Goal: Information Seeking & Learning: Learn about a topic

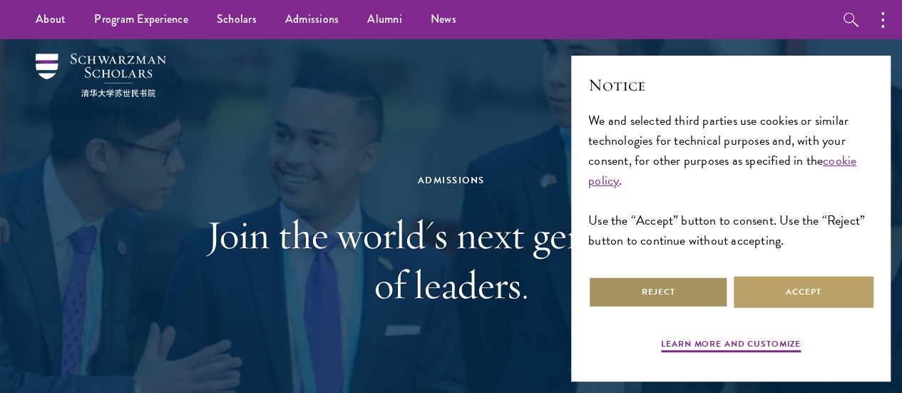
click at [701, 279] on button "Reject" at bounding box center [659, 292] width 140 height 32
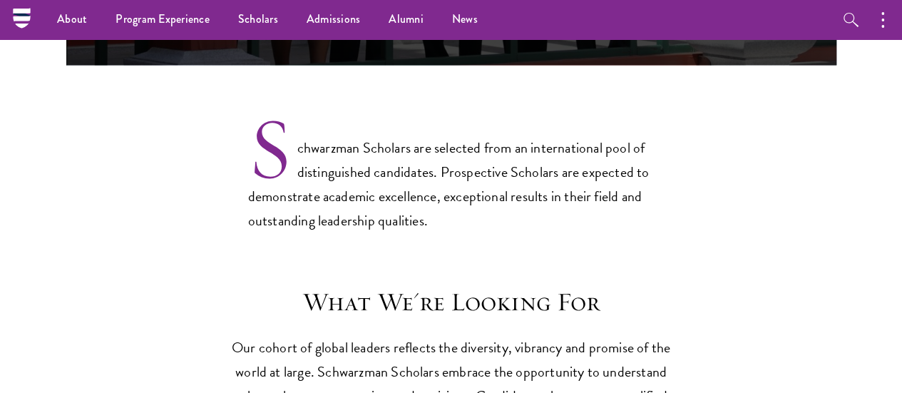
scroll to position [1074, 0]
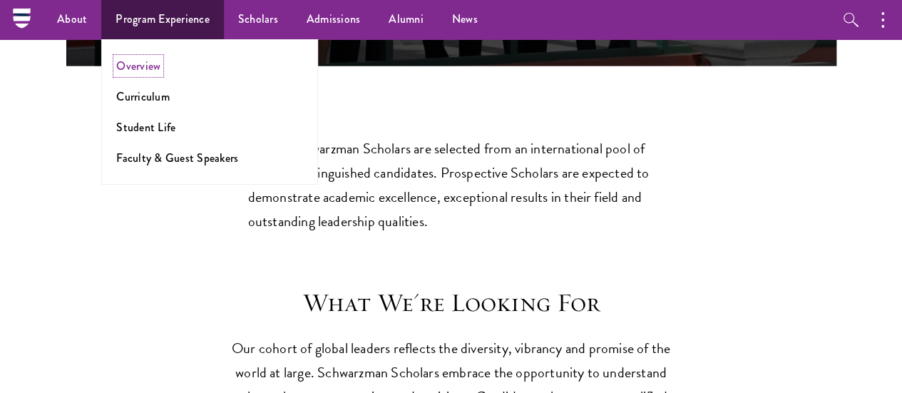
click at [116, 73] on link "Overview" at bounding box center [138, 66] width 44 height 16
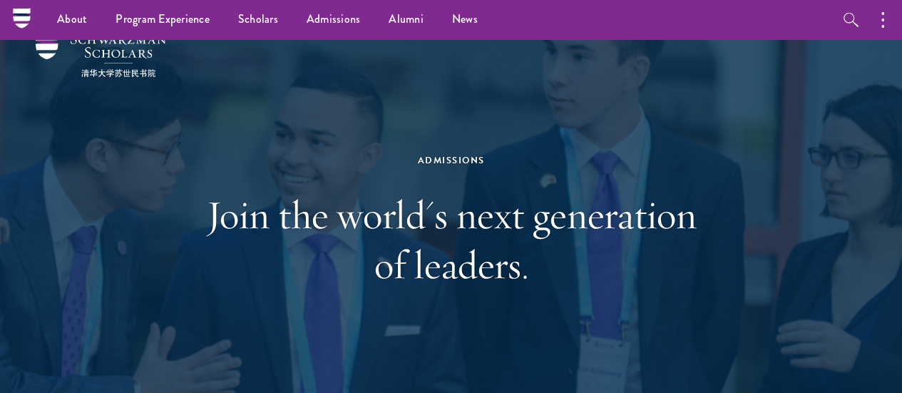
scroll to position [0, 0]
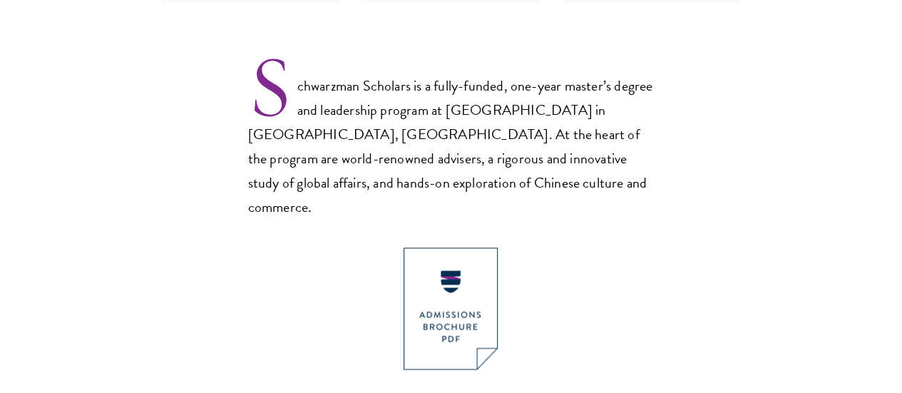
scroll to position [920, 0]
